Goal: Information Seeking & Learning: Learn about a topic

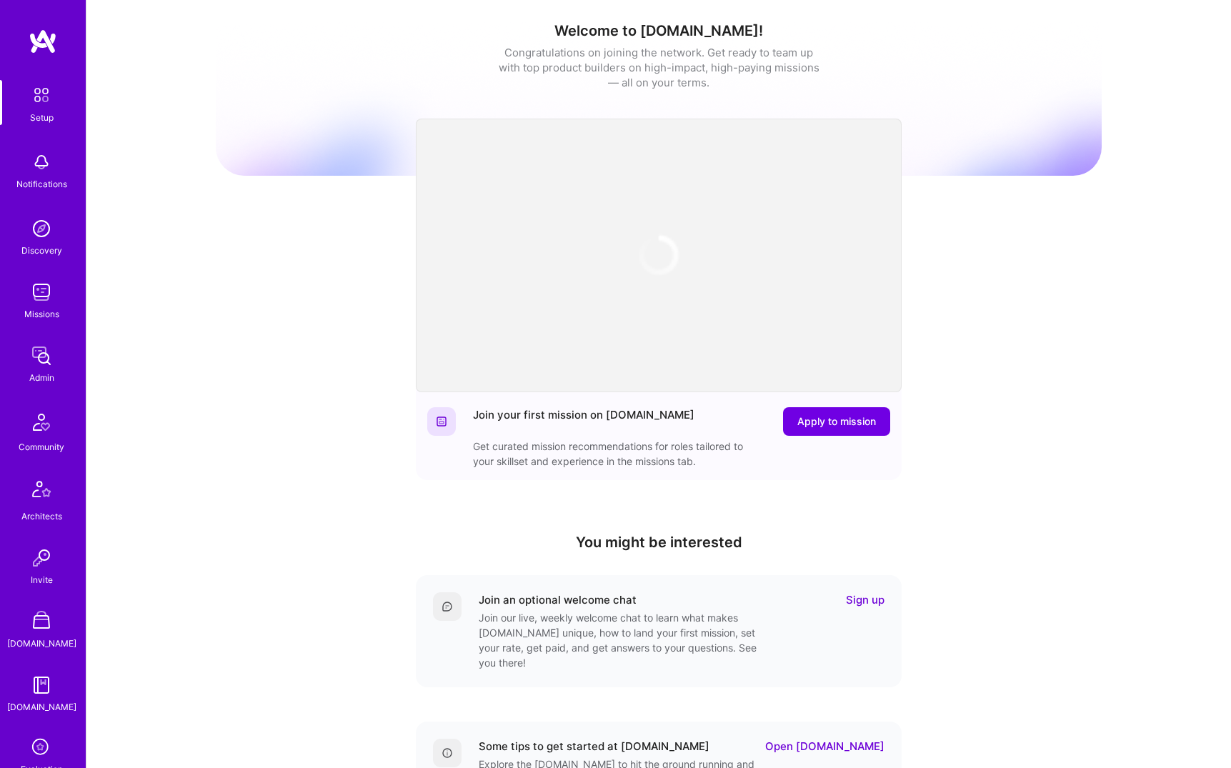
click at [35, 298] on img at bounding box center [41, 292] width 29 height 29
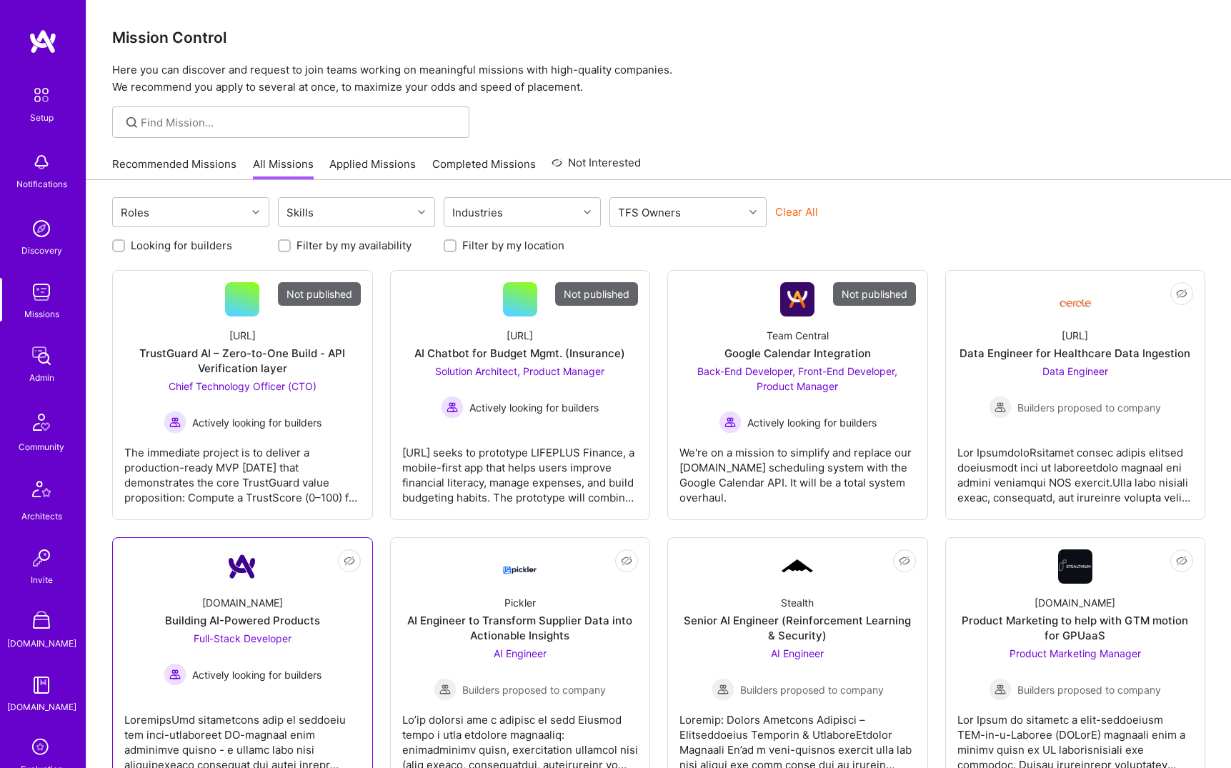
click at [281, 566] on link "Not Interested [DOMAIN_NAME] Building AI-Powered Products Full-Stack Developer …" at bounding box center [242, 662] width 236 height 226
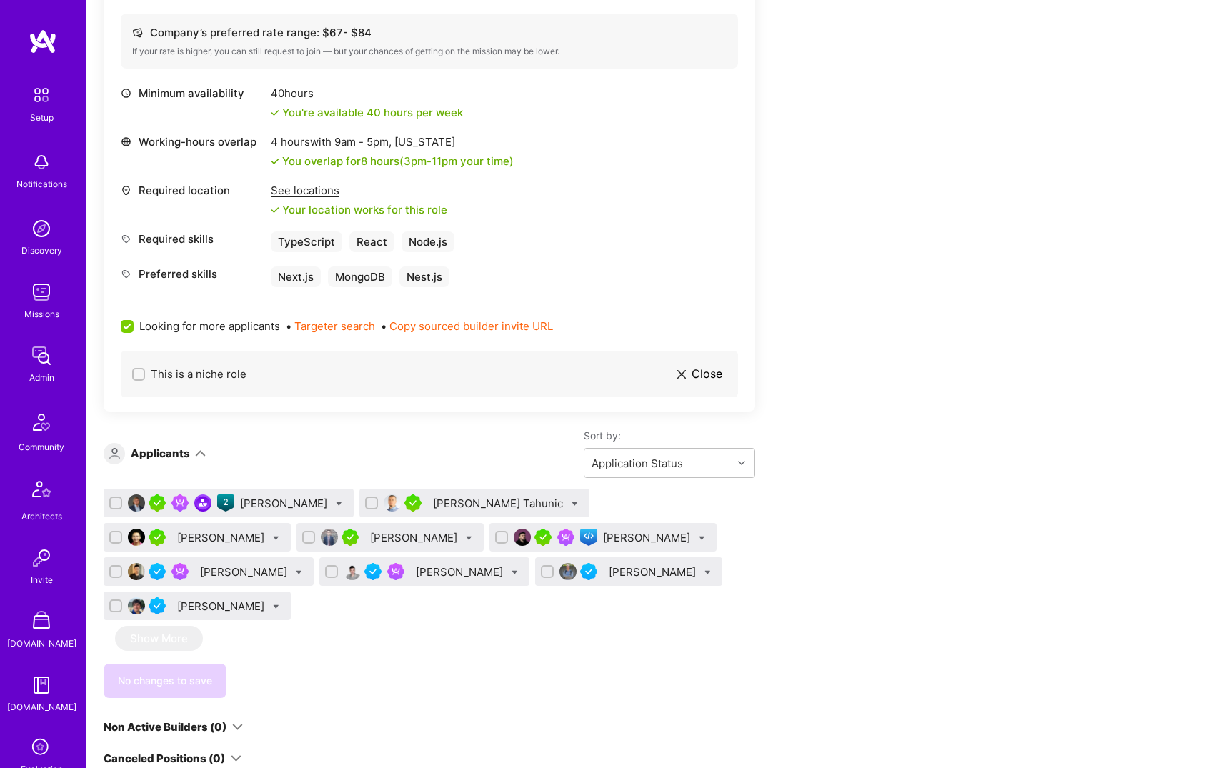
scroll to position [820, 0]
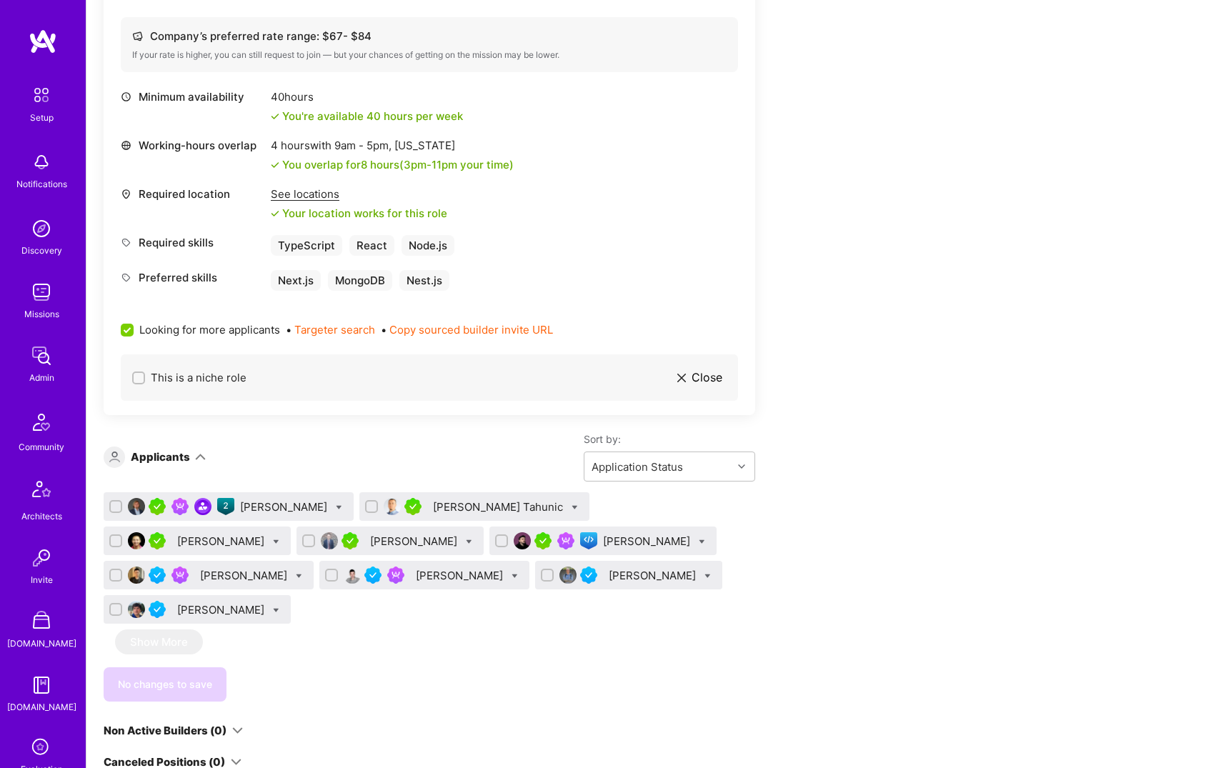
click at [459, 508] on div "[PERSON_NAME] Tahunic" at bounding box center [499, 506] width 133 height 15
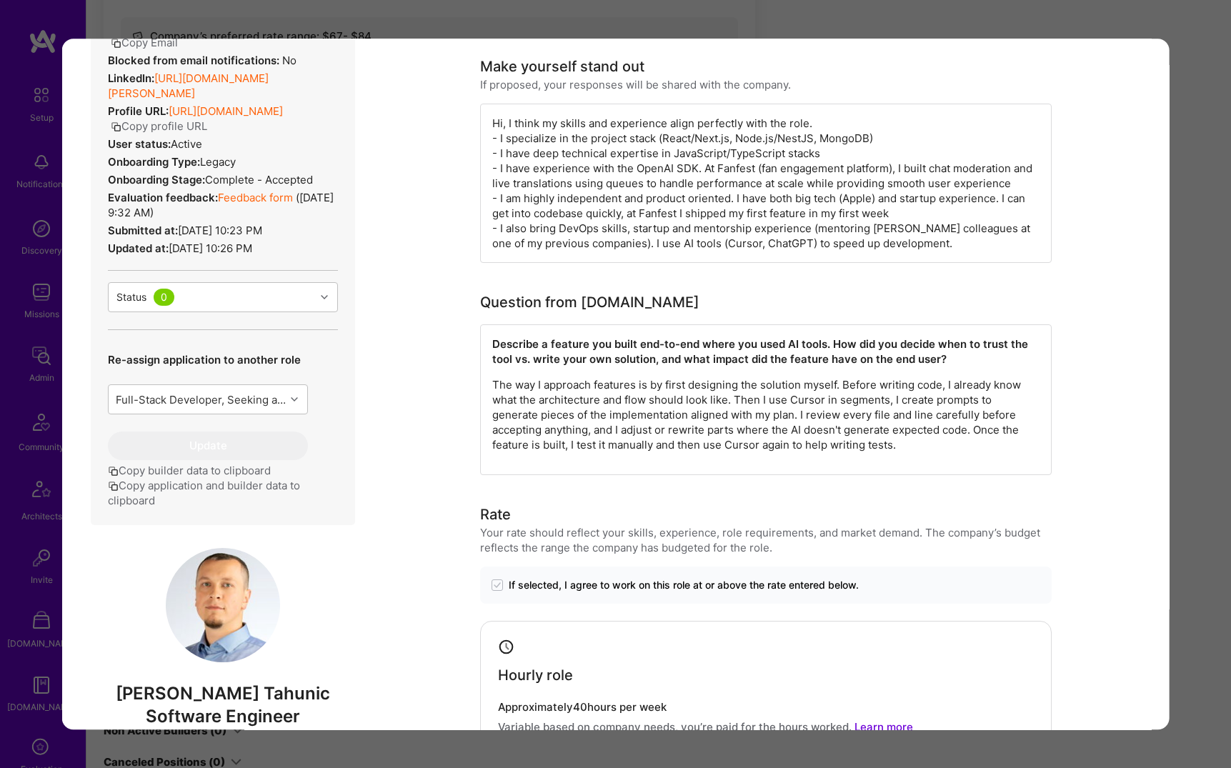
scroll to position [338, 0]
